Goal: Transaction & Acquisition: Purchase product/service

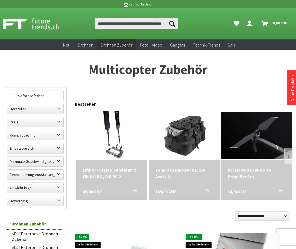
click at [248, 24] on icon "Dein Konto" at bounding box center [250, 21] width 6 height 4
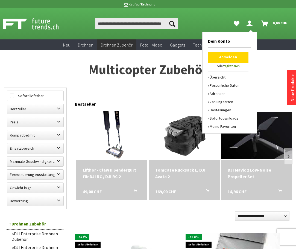
click at [220, 53] on link "Anmelden" at bounding box center [228, 57] width 40 height 11
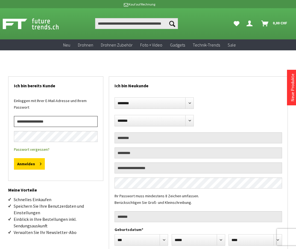
click at [35, 123] on input "email" at bounding box center [56, 121] width 84 height 11
paste input "**********"
type input "**********"
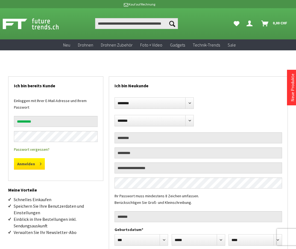
click at [28, 163] on button "Anmelden" at bounding box center [29, 163] width 31 height 11
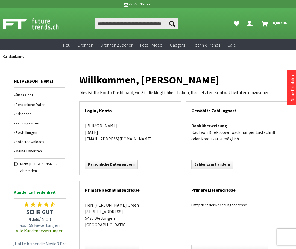
click at [97, 69] on div "Willkommen, Maria Green Dies ist Ihr Konto Dashboard, wo Sie die Möglichkeit ha…" at bounding box center [183, 192] width 209 height 260
click at [27, 132] on link "Bestellungen" at bounding box center [39, 132] width 51 height 9
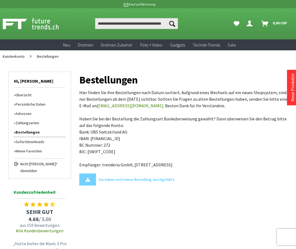
click at [97, 66] on div "Bestellungen Hier finden Sie ihre Bestellungen nach Datum sortiert. Aufgrund ei…" at bounding box center [183, 177] width 209 height 230
click at [28, 103] on link "Persönliche Daten" at bounding box center [39, 104] width 51 height 9
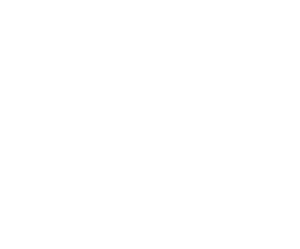
click at [72, 48] on html "PREIS ANFRAGEN ******** **** **** ******* Ich habe die Datenschutzerklärung gel…" at bounding box center [150, 124] width 300 height 249
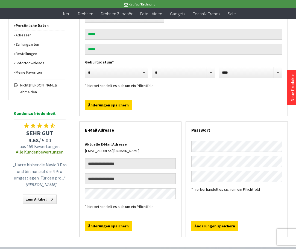
scroll to position [82, 0]
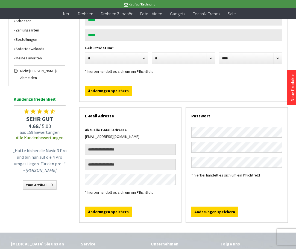
click at [167, 74] on div "* hierbei handelt es sich um ein Pflichtfeld" at bounding box center [183, 64] width 197 height 22
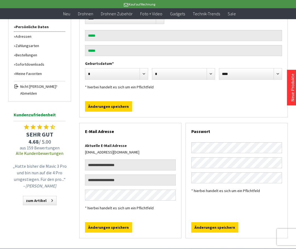
scroll to position [0, 0]
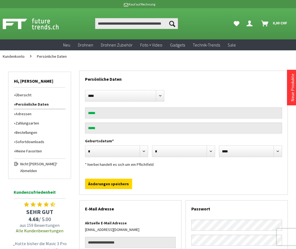
click at [86, 70] on div "Persönliche Daten ******* **** **** ***** ***** Geburtsdatum* *** * * * * * * *…" at bounding box center [183, 191] width 209 height 259
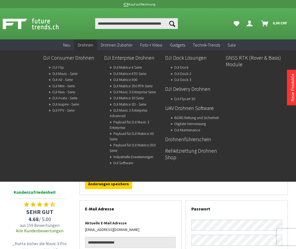
click at [59, 67] on link "DJI Flip" at bounding box center [58, 67] width 11 height 8
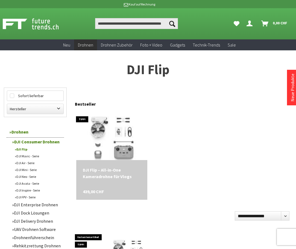
click at [111, 134] on img at bounding box center [112, 135] width 92 height 69
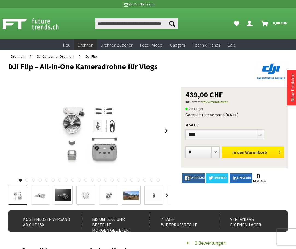
click at [251, 152] on span "Warenkorb" at bounding box center [256, 151] width 22 height 5
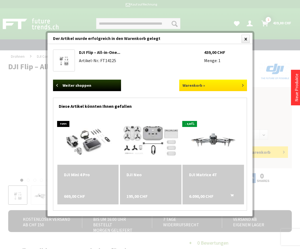
click at [209, 85] on link "Warenkorb »" at bounding box center [213, 85] width 68 height 11
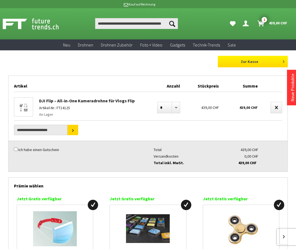
click at [231, 65] on link "Zur Kasse" at bounding box center [253, 61] width 70 height 11
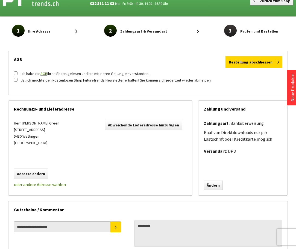
scroll to position [55, 0]
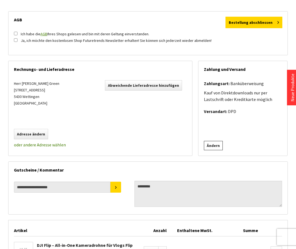
click at [213, 149] on link "Ändern" at bounding box center [213, 145] width 19 height 9
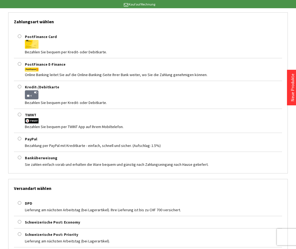
scroll to position [82, 0]
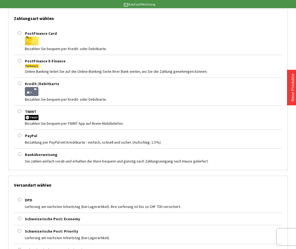
click at [41, 83] on label "Kredit-/Debitkarte" at bounding box center [42, 83] width 34 height 5
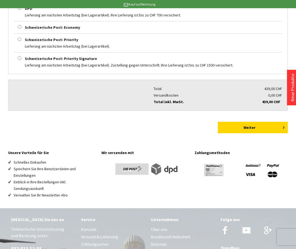
scroll to position [397, 0]
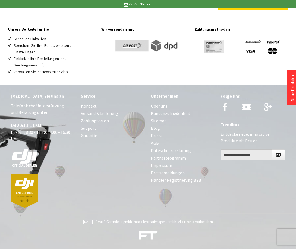
click at [90, 120] on link "Zahlungsarten" at bounding box center [113, 120] width 65 height 7
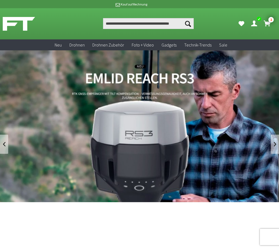
click at [251, 23] on icon "Hi, Maria - Dein Konto" at bounding box center [254, 24] width 6 height 6
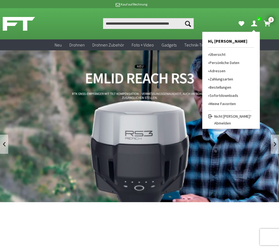
click at [215, 121] on span "Abmelden" at bounding box center [233, 122] width 37 height 5
